Goal: Task Accomplishment & Management: Use online tool/utility

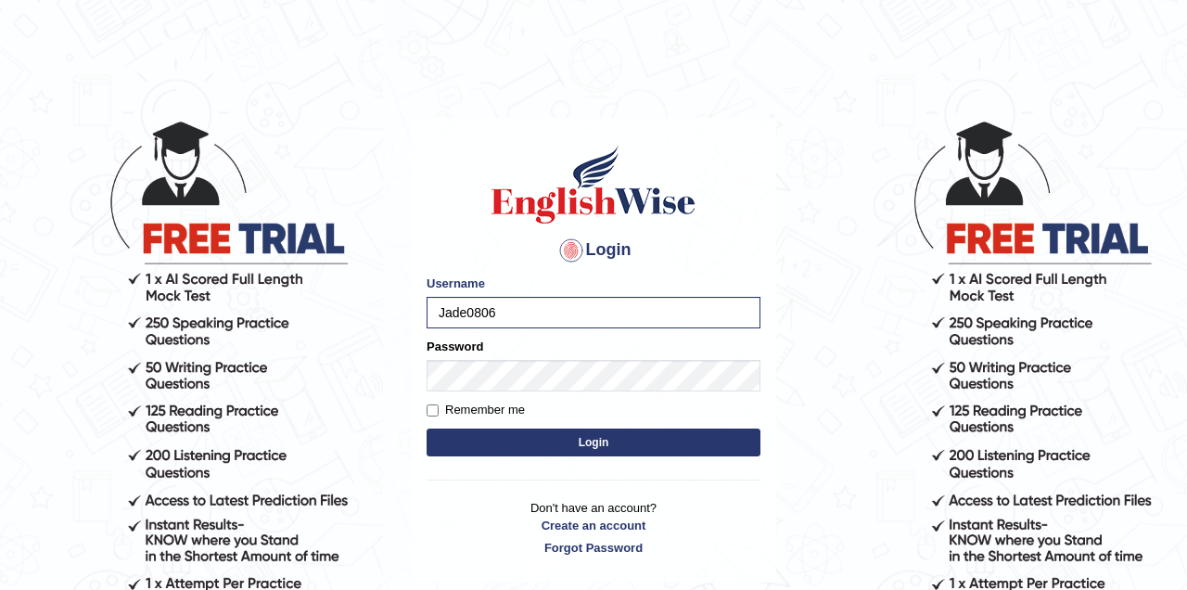
click at [604, 439] on button "Login" at bounding box center [593, 442] width 334 height 28
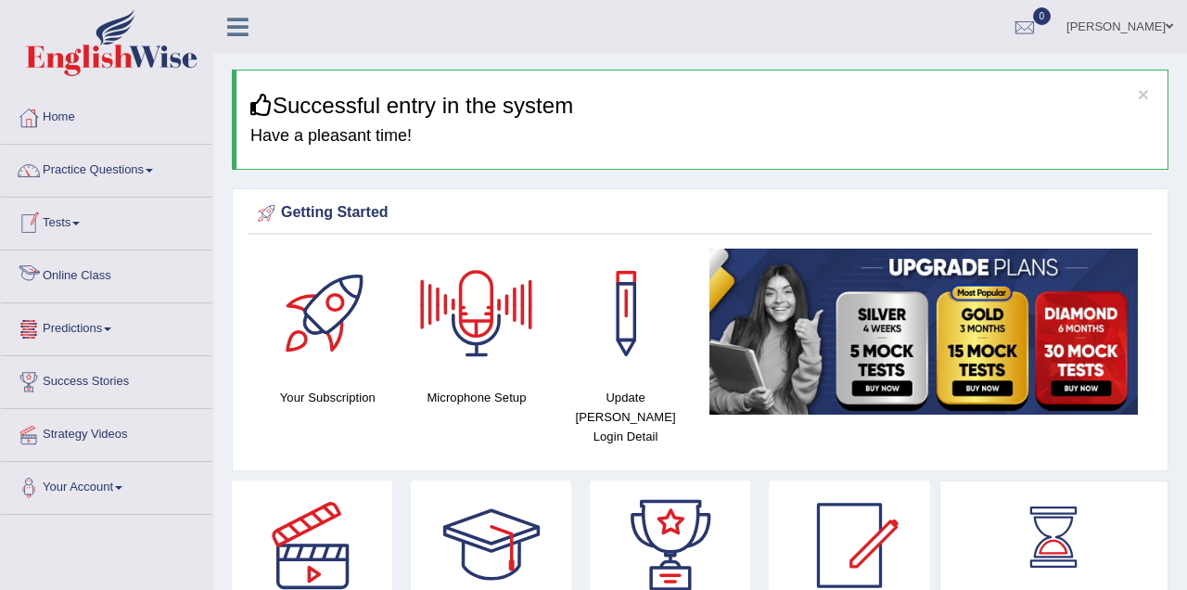
click at [148, 279] on link "Online Class" at bounding box center [106, 273] width 211 height 46
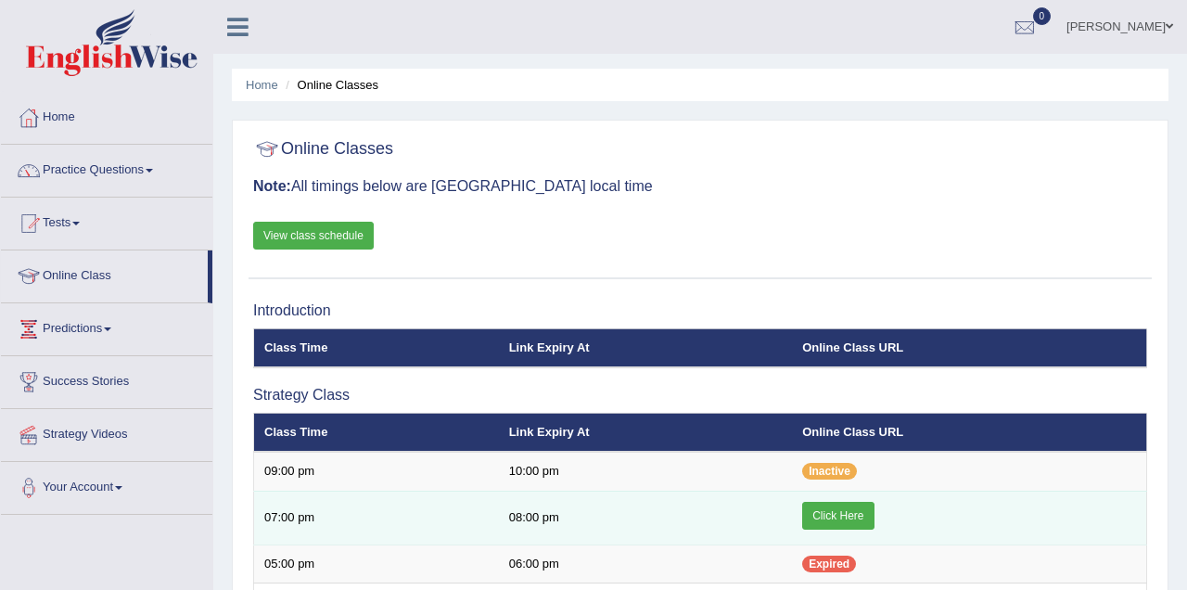
click at [857, 513] on link "Click Here" at bounding box center [837, 516] width 71 height 28
